Goal: Complete application form: Complete application form

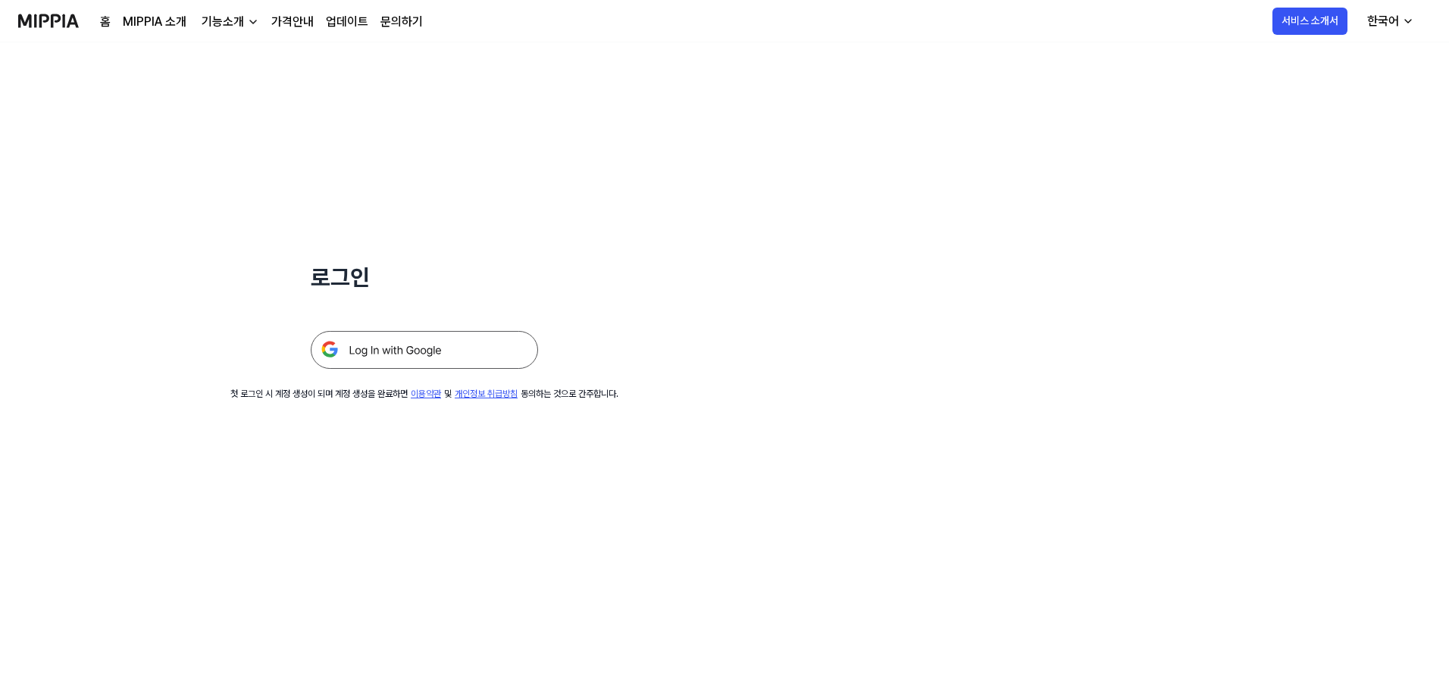
click at [418, 302] on img at bounding box center [424, 350] width 227 height 38
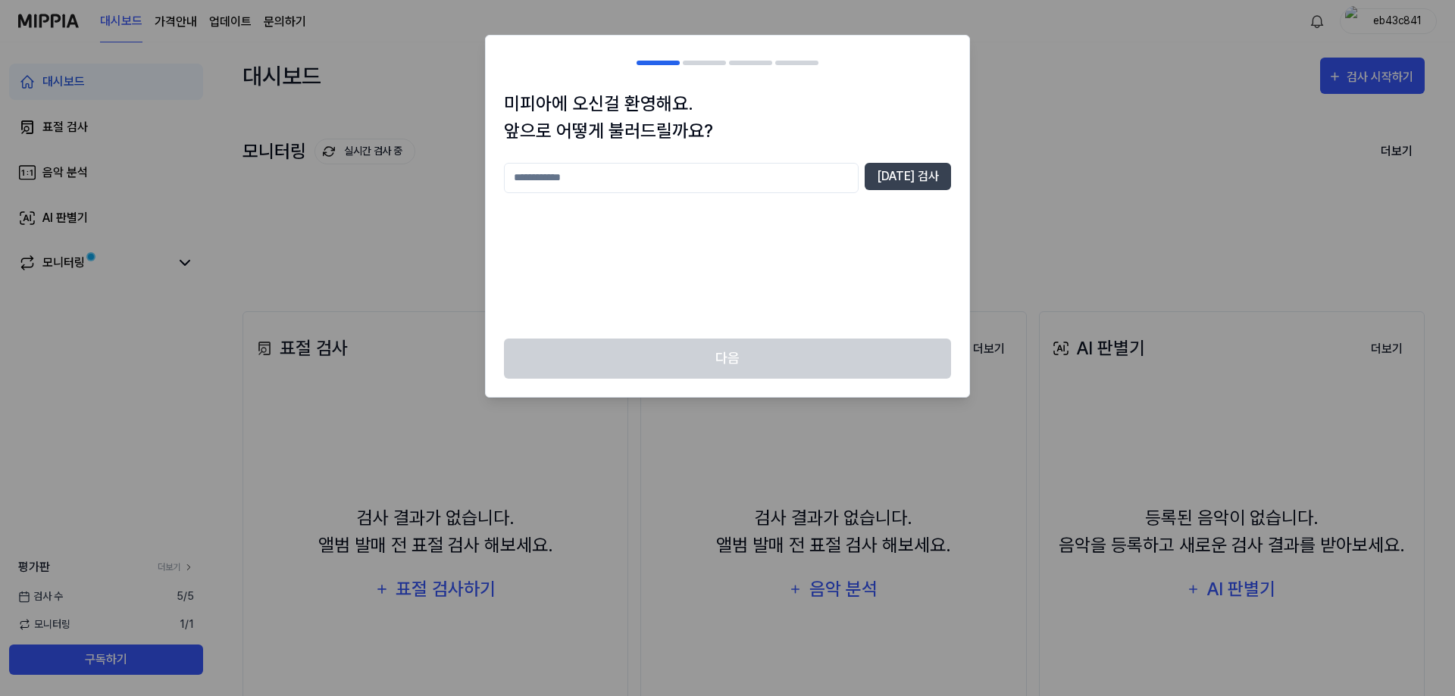
click at [746, 180] on input "text" at bounding box center [681, 178] width 355 height 30
type input "*"
type input "******"
click at [912, 180] on button "중복 검사" at bounding box center [908, 176] width 86 height 27
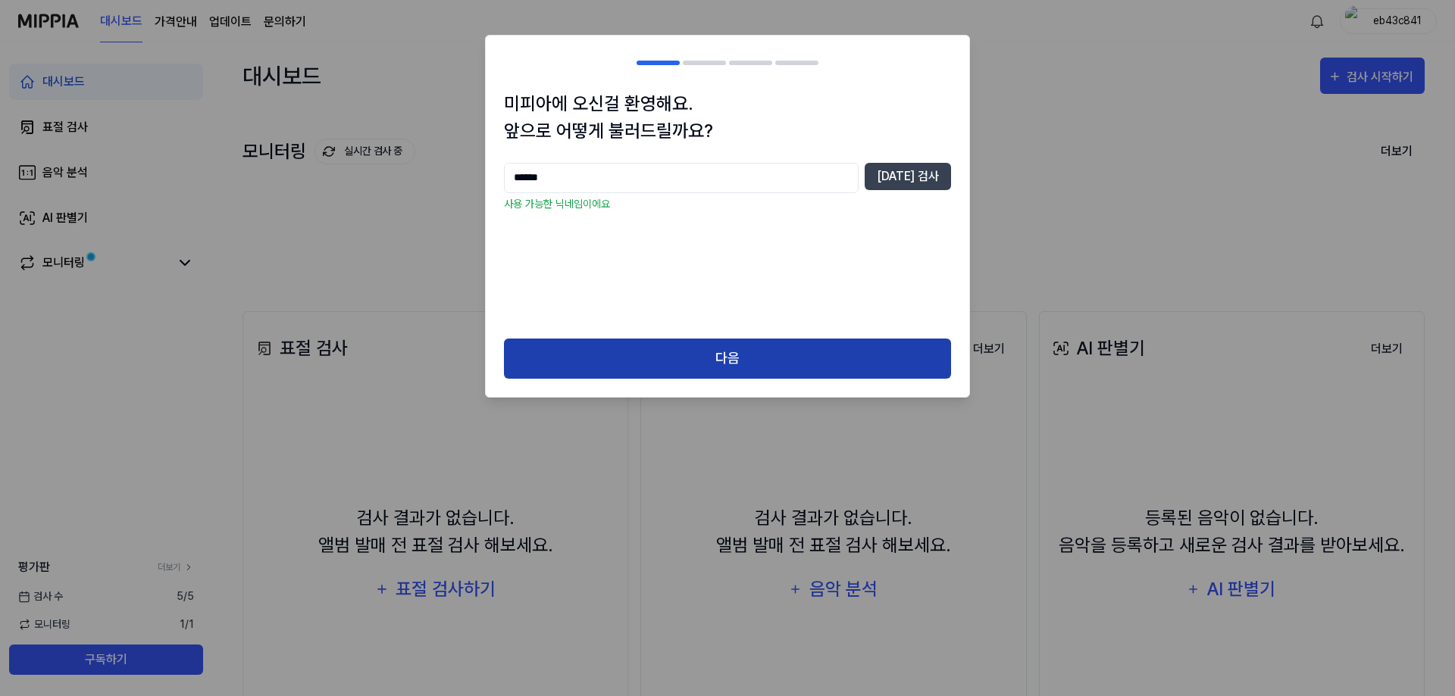
click at [720, 352] on button "다음" at bounding box center [727, 359] width 447 height 40
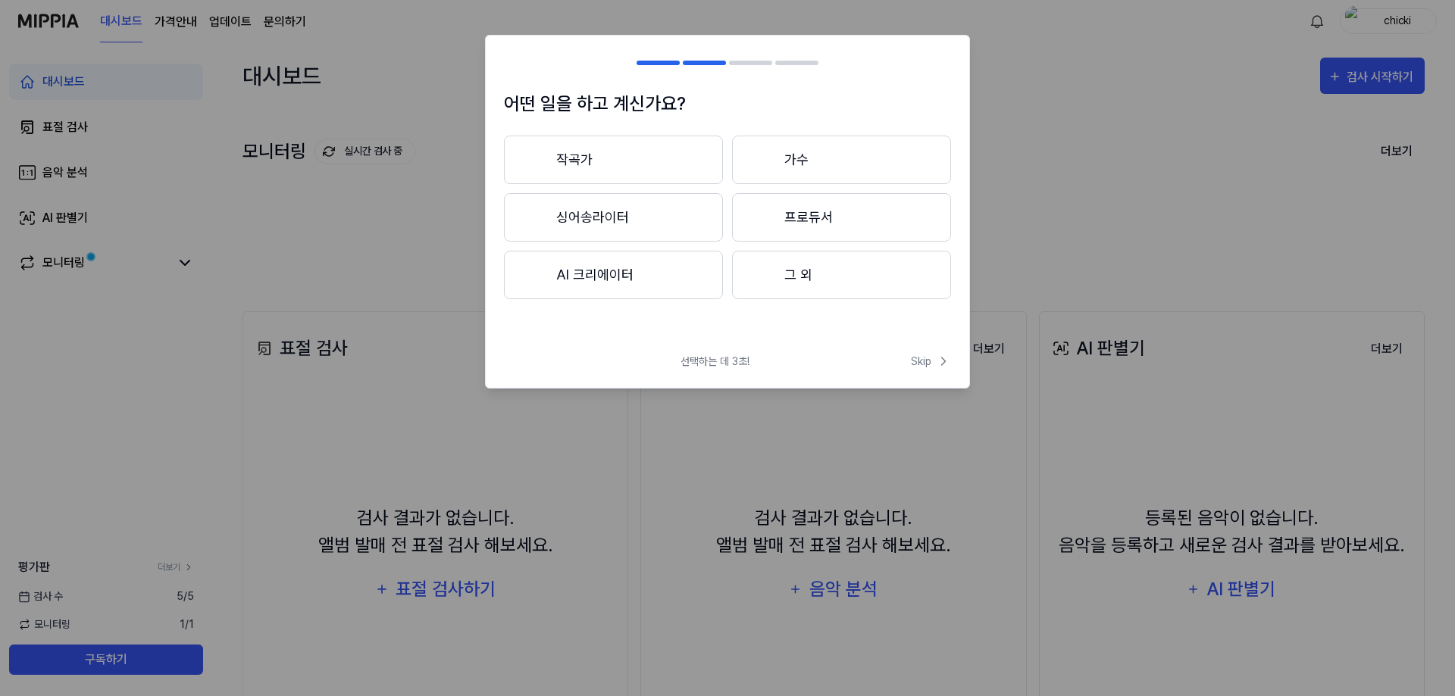
click at [605, 283] on button "AI 크리에이터" at bounding box center [613, 275] width 219 height 48
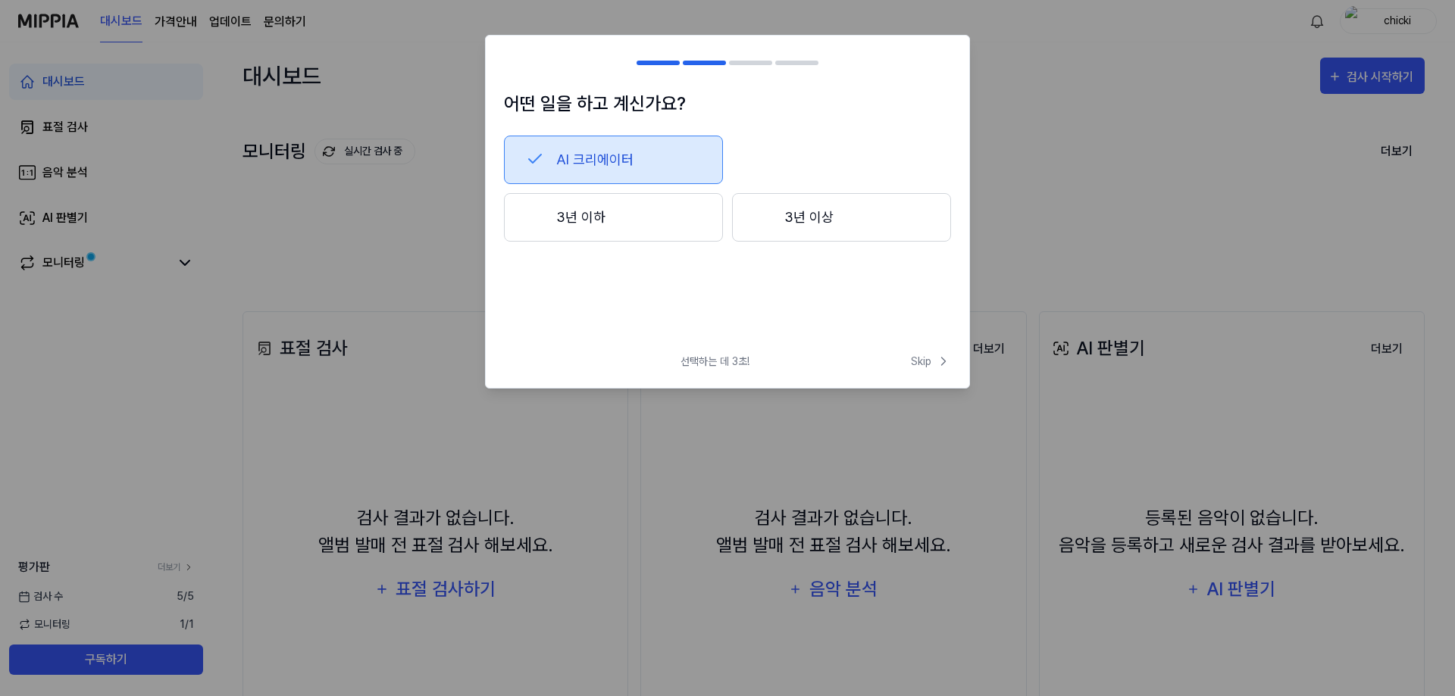
click at [624, 223] on button "3년 이하" at bounding box center [613, 217] width 219 height 48
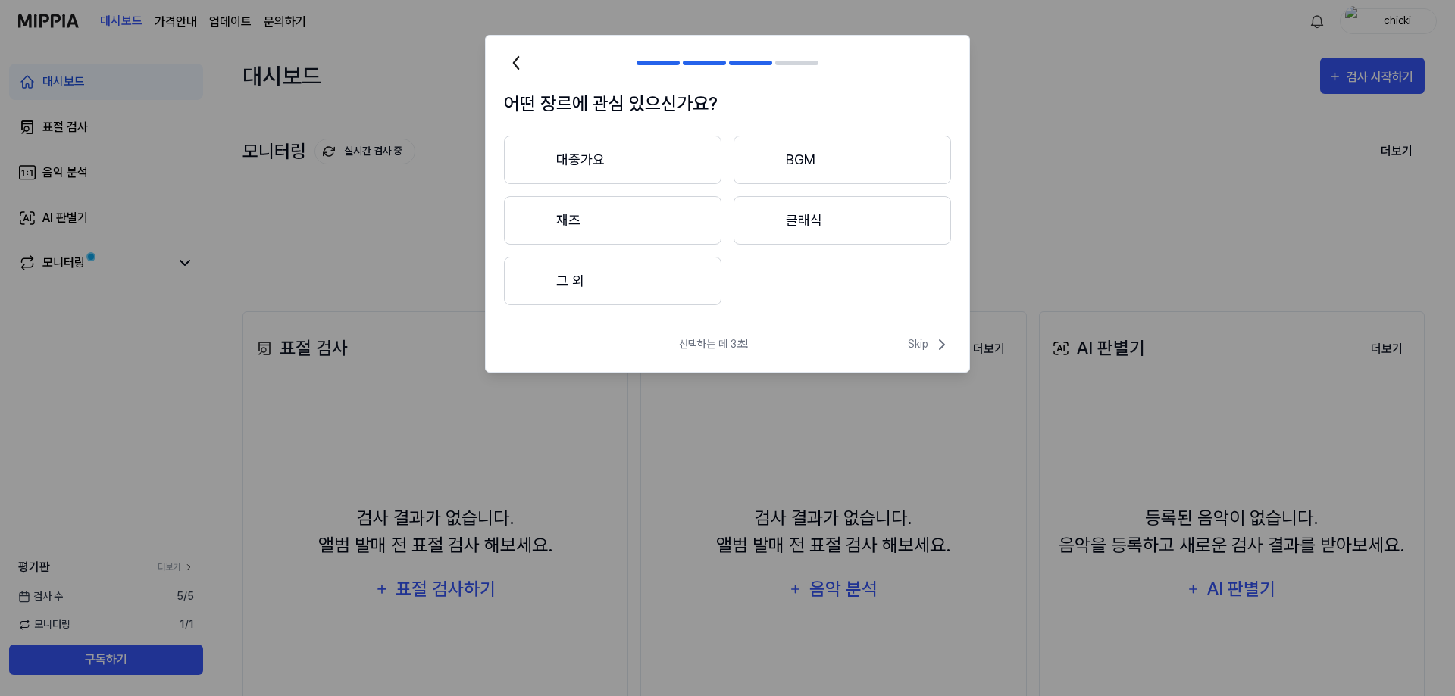
click at [649, 158] on button "대중가요" at bounding box center [612, 160] width 217 height 48
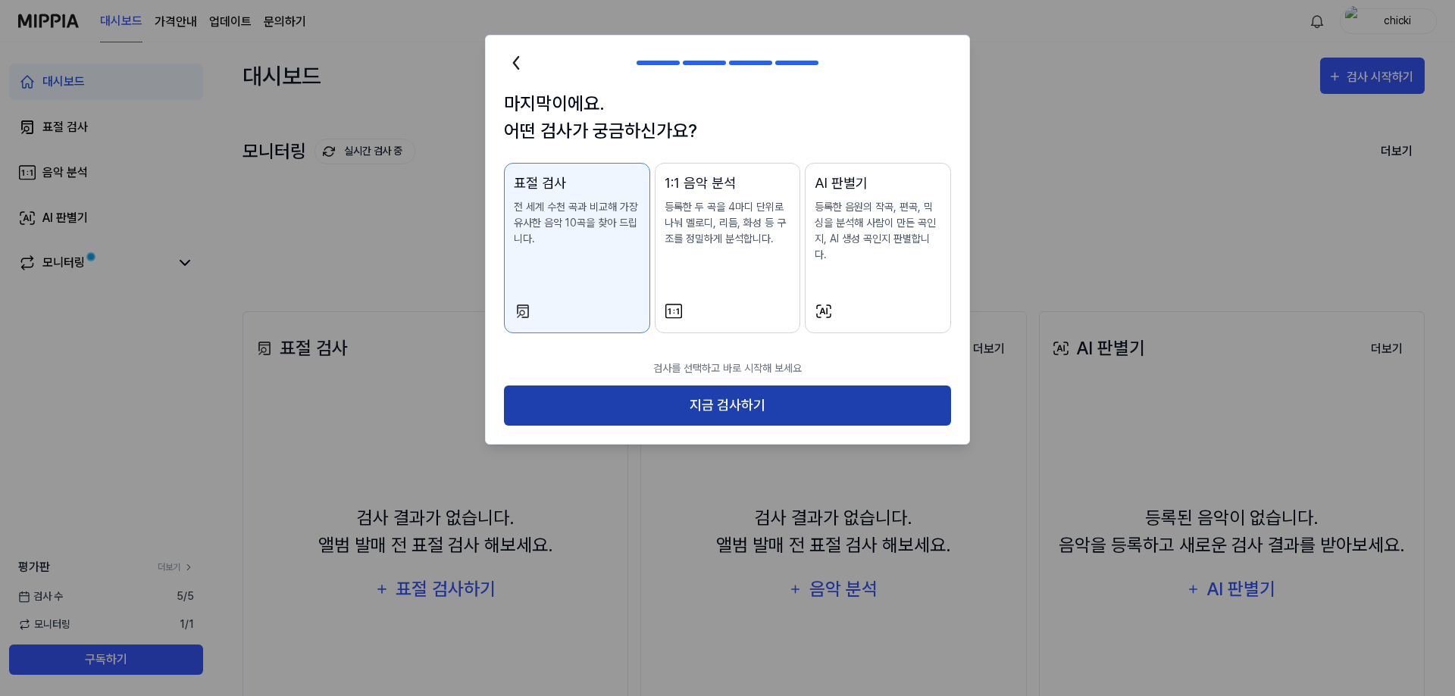
click at [661, 386] on button "지금 검사하기" at bounding box center [727, 406] width 447 height 40
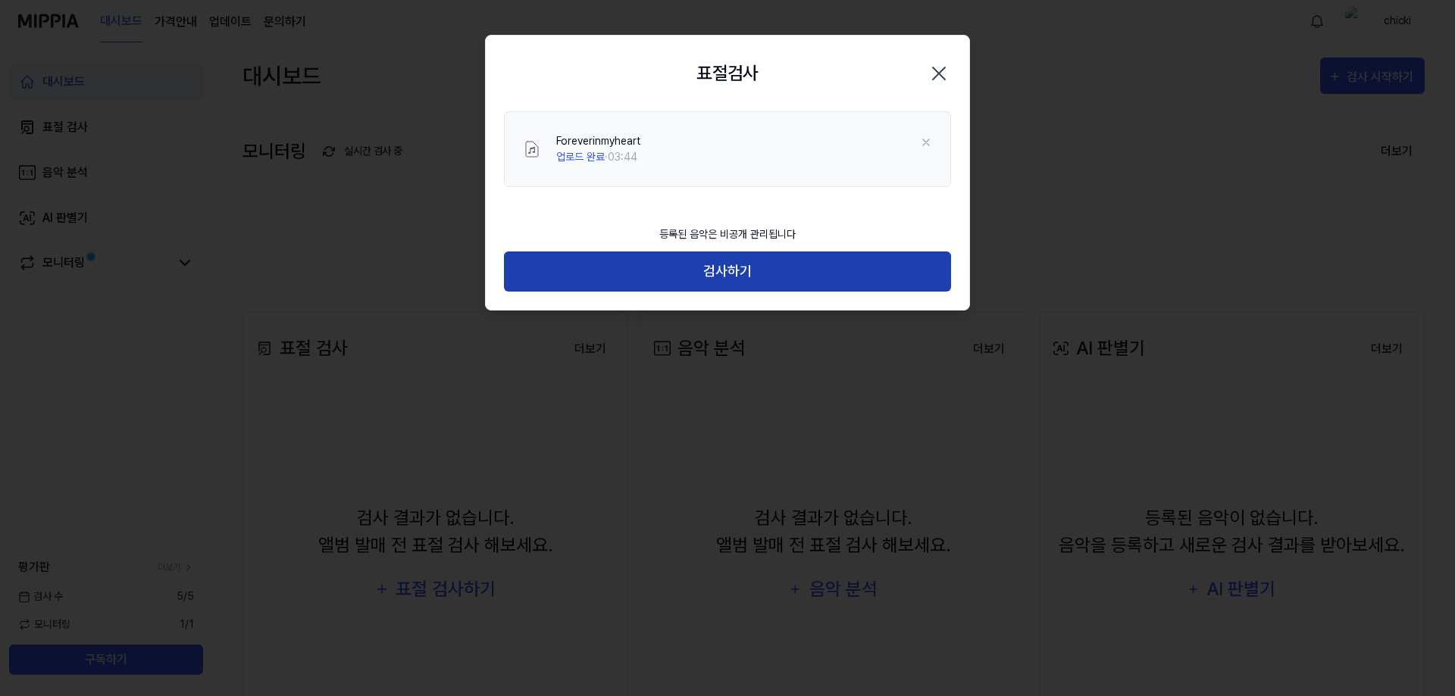
click at [677, 277] on button "검사하기" at bounding box center [727, 272] width 447 height 40
